Goal: Find specific page/section

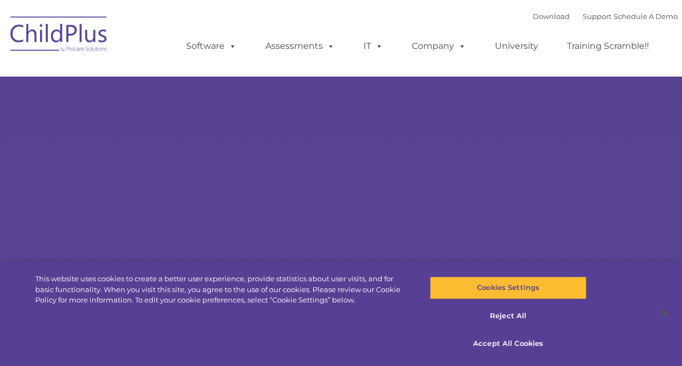
select select "MEDIUM"
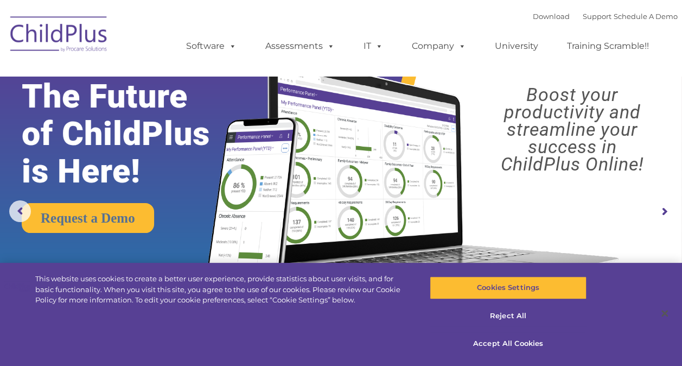
click at [71, 33] on img at bounding box center [59, 36] width 109 height 54
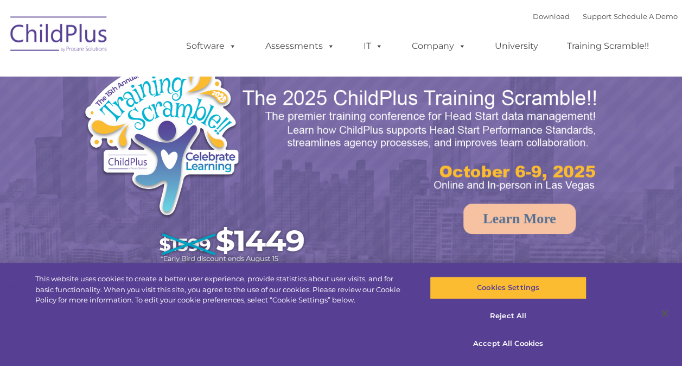
select select "MEDIUM"
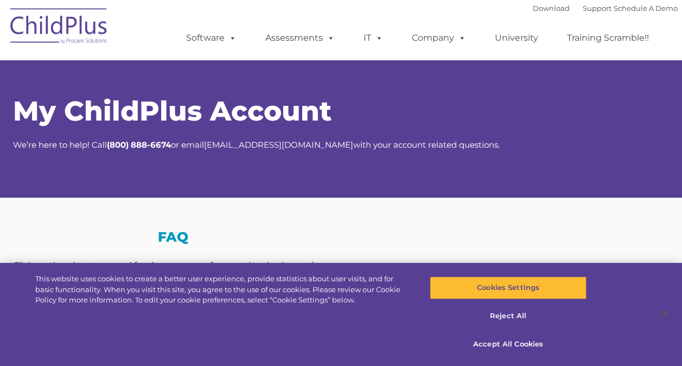
select select "MEDIUM"
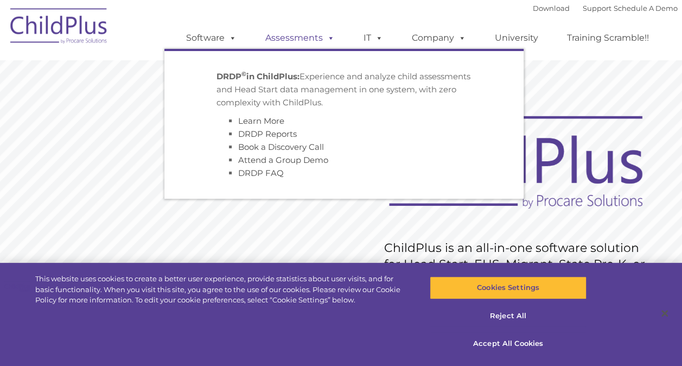
click at [294, 36] on link "Assessments" at bounding box center [300, 38] width 91 height 22
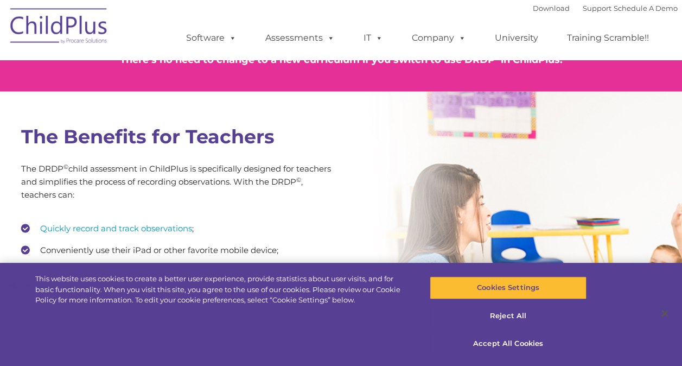
type input ""
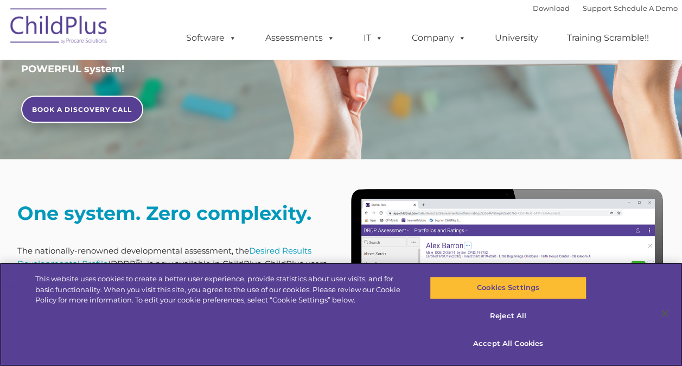
scroll to position [333, 0]
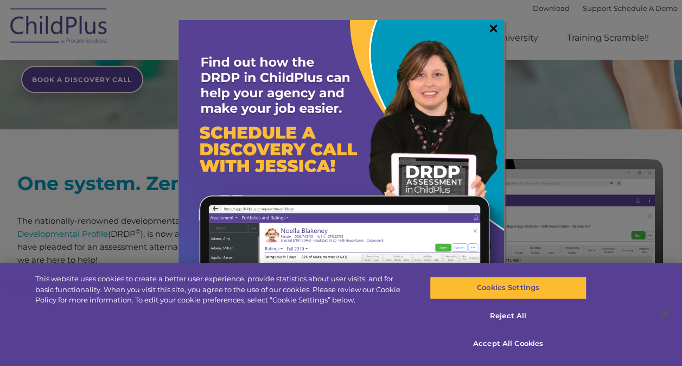
click at [491, 27] on link "×" at bounding box center [493, 28] width 12 height 11
